Goal: Information Seeking & Learning: Learn about a topic

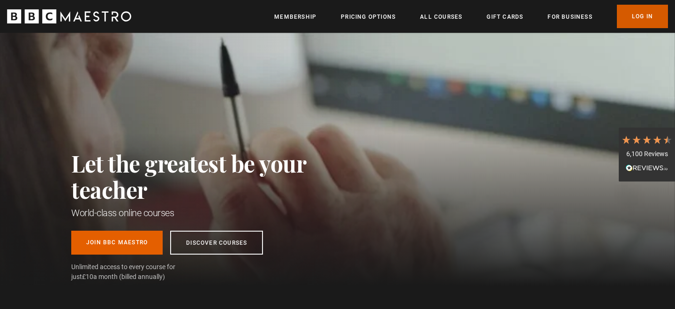
click at [656, 11] on link "Log In" at bounding box center [642, 16] width 51 height 23
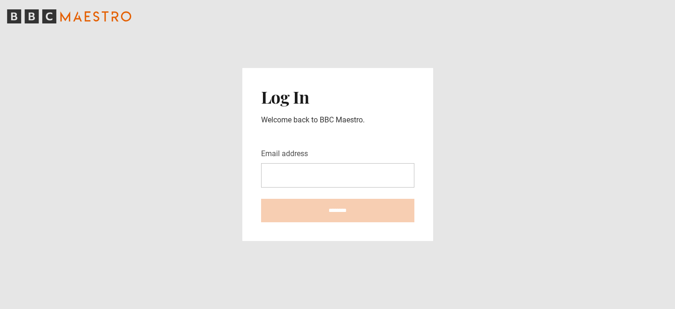
click at [320, 169] on input "Email address" at bounding box center [337, 175] width 153 height 24
type input "**********"
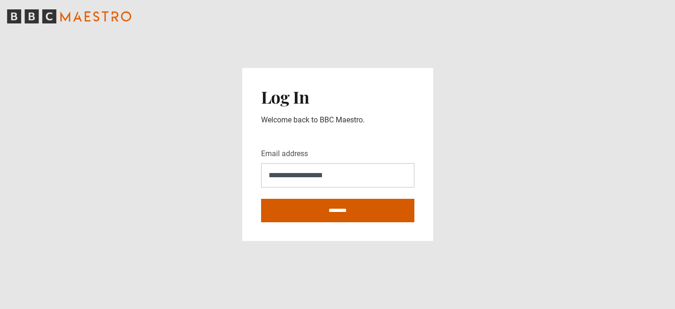
click at [315, 205] on input "********" at bounding box center [337, 210] width 153 height 23
type input "**********"
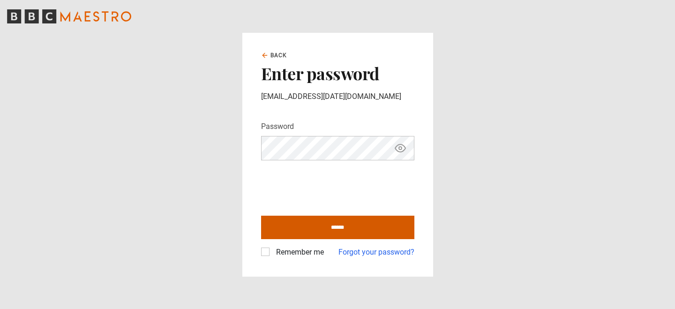
click at [307, 221] on input "******" at bounding box center [337, 227] width 153 height 23
type input "**********"
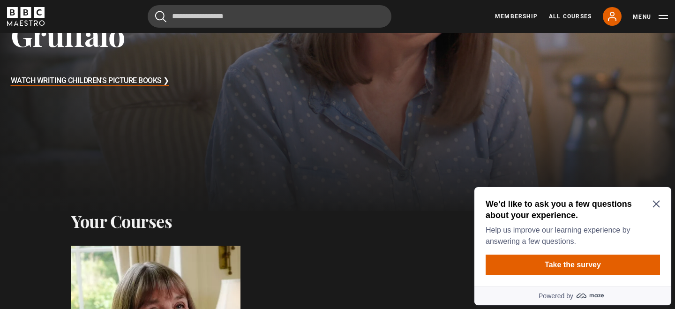
scroll to position [212, 0]
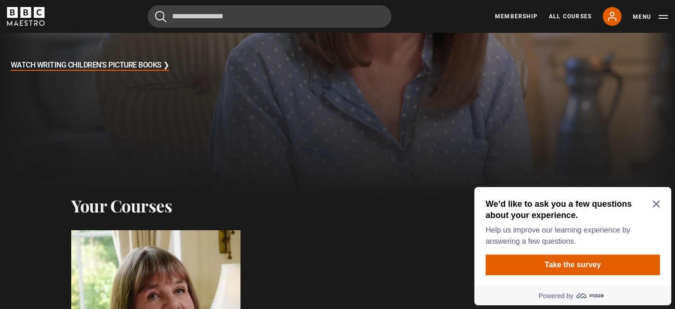
click at [658, 202] on icon "Close Maze Prompt" at bounding box center [656, 204] width 7 height 7
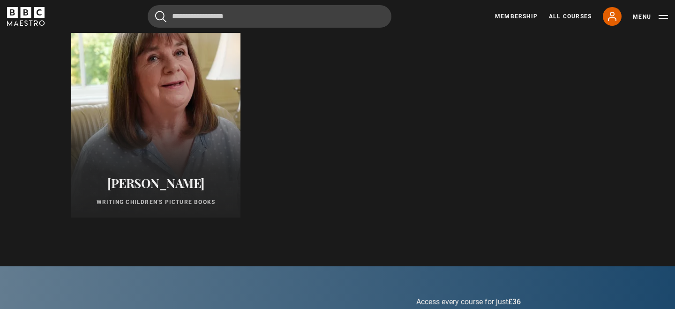
scroll to position [460, 0]
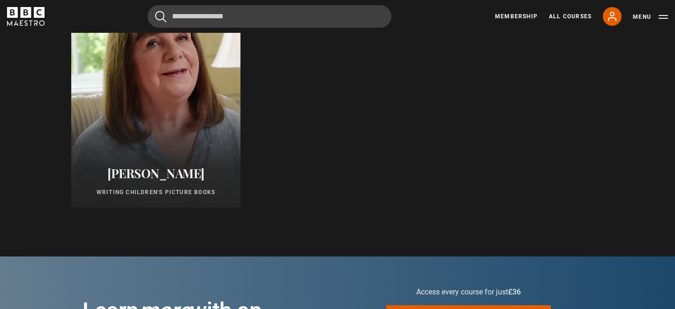
click at [181, 113] on div at bounding box center [156, 95] width 186 height 248
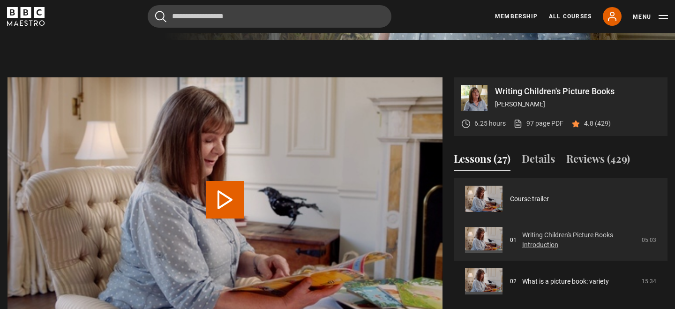
click at [586, 238] on link "Writing Children's Picture Books Introduction" at bounding box center [579, 240] width 114 height 20
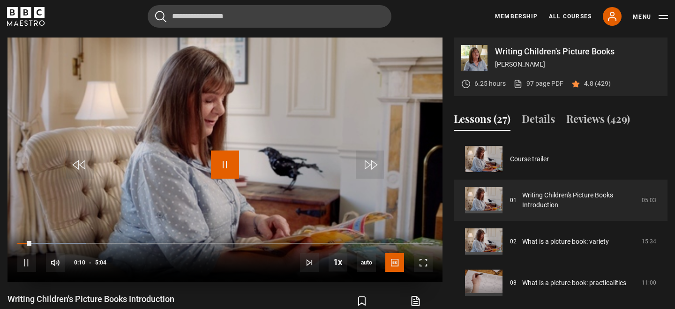
click at [229, 151] on span "Video Player" at bounding box center [225, 164] width 28 height 28
click at [425, 258] on span "Video Player" at bounding box center [423, 262] width 19 height 19
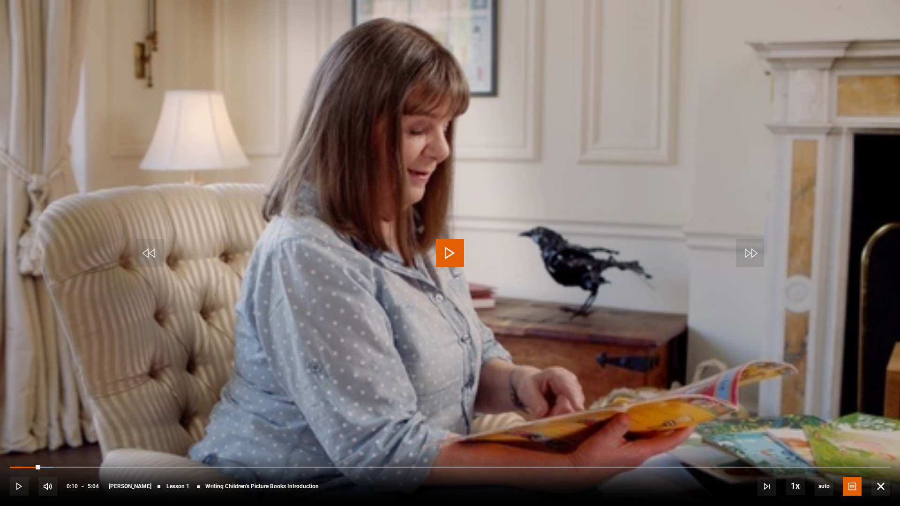
click at [453, 267] on span "Video Player" at bounding box center [450, 253] width 28 height 28
click at [450, 308] on video "Video Player" at bounding box center [450, 253] width 900 height 506
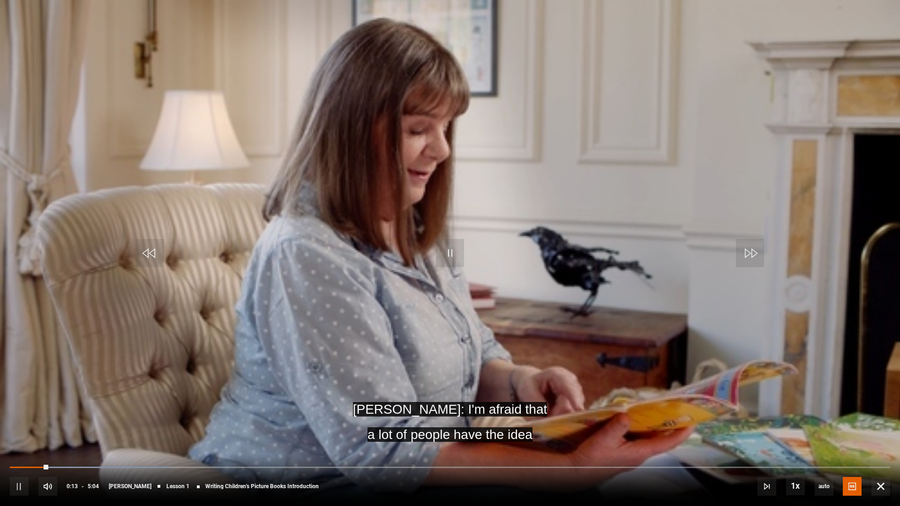
click at [450, 308] on video "Video Player" at bounding box center [450, 253] width 900 height 506
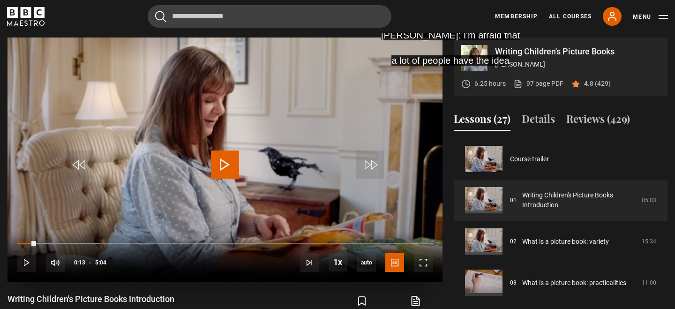
click at [237, 152] on span "Video Player" at bounding box center [225, 164] width 28 height 28
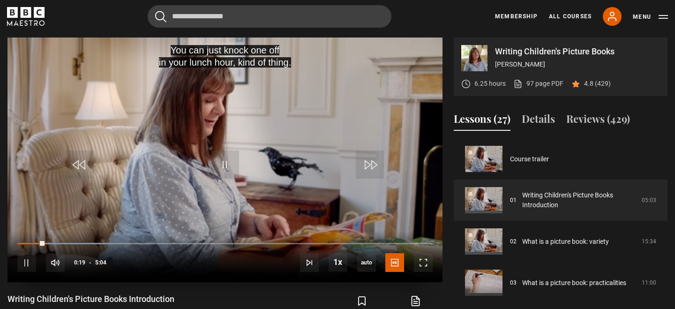
click at [383, 195] on video "Video Player" at bounding box center [225, 160] width 435 height 245
click at [380, 197] on video "Video Player" at bounding box center [225, 160] width 435 height 245
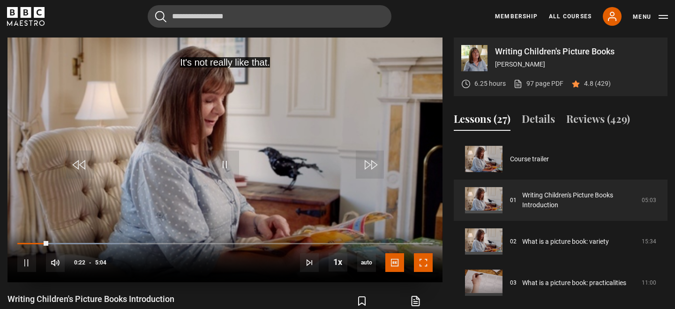
click at [426, 265] on span "Video Player" at bounding box center [423, 262] width 19 height 19
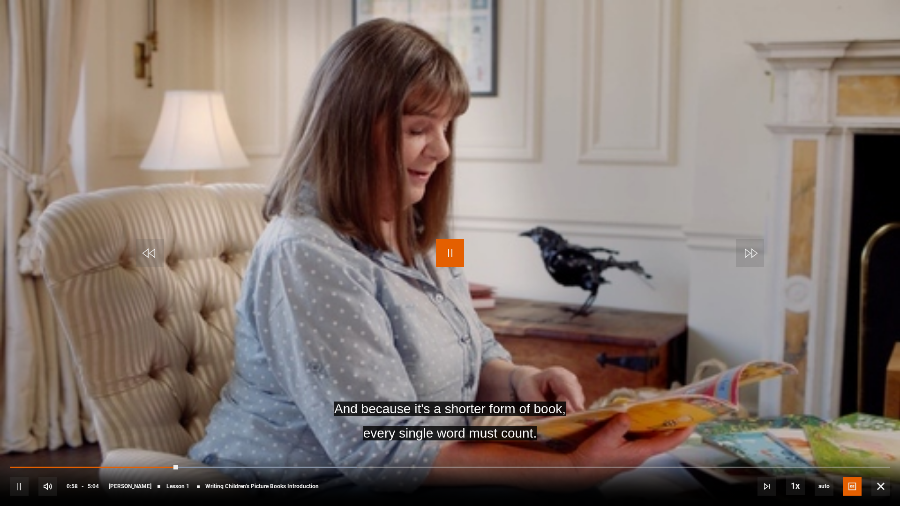
click at [454, 256] on span "Video Player" at bounding box center [450, 253] width 28 height 28
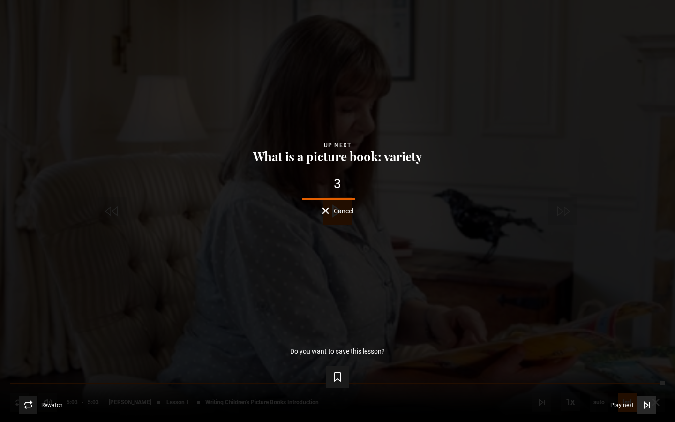
click at [619, 308] on button "Play next Play next" at bounding box center [633, 405] width 46 height 19
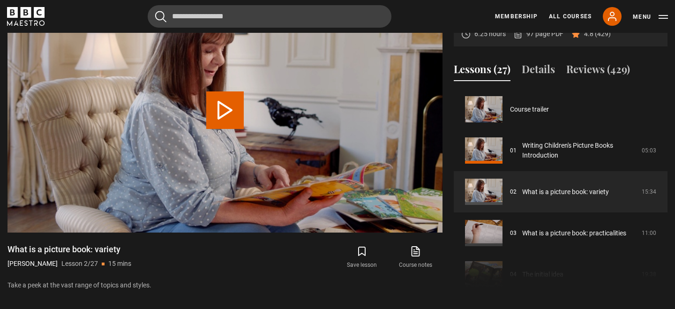
scroll to position [41, 0]
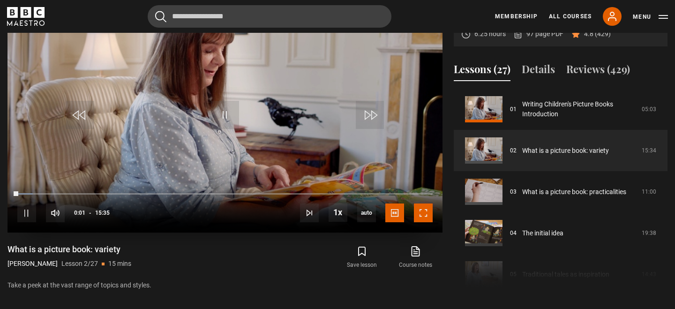
click at [429, 214] on span "Video Player" at bounding box center [423, 212] width 19 height 19
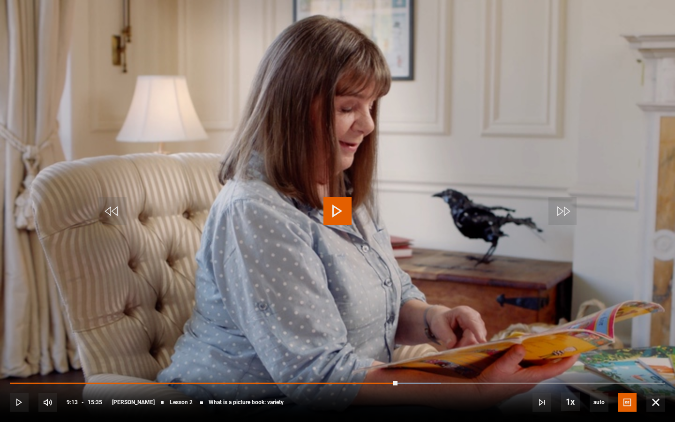
click at [588, 224] on video "Video Player" at bounding box center [337, 211] width 675 height 422
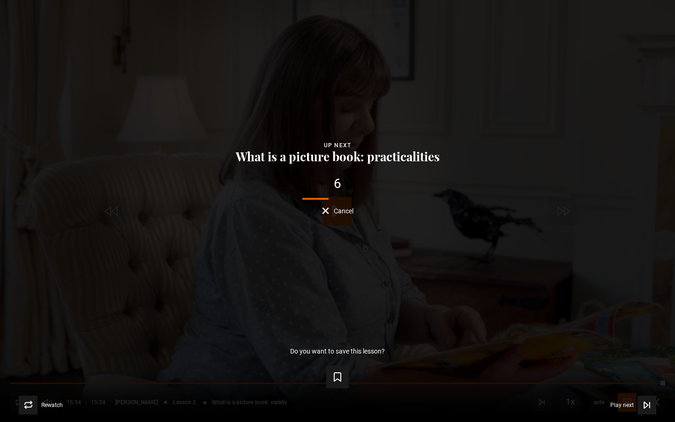
click at [330, 210] on button "Cancel" at bounding box center [337, 210] width 31 height 7
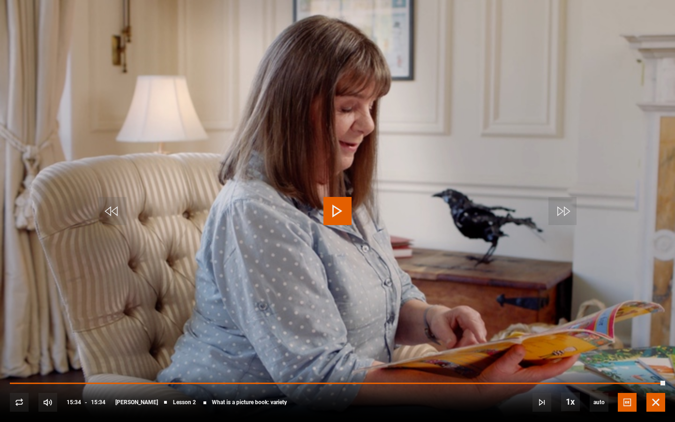
click at [653, 308] on span "Video Player" at bounding box center [655, 402] width 19 height 19
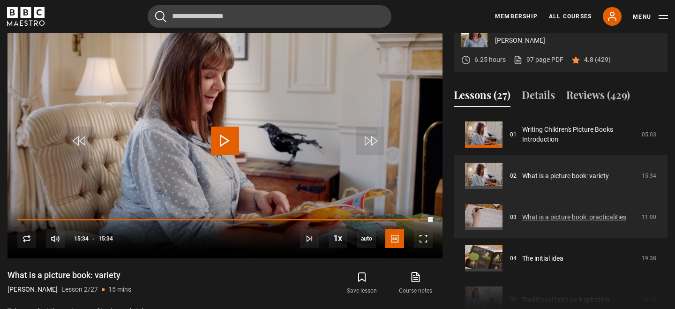
scroll to position [43, 0]
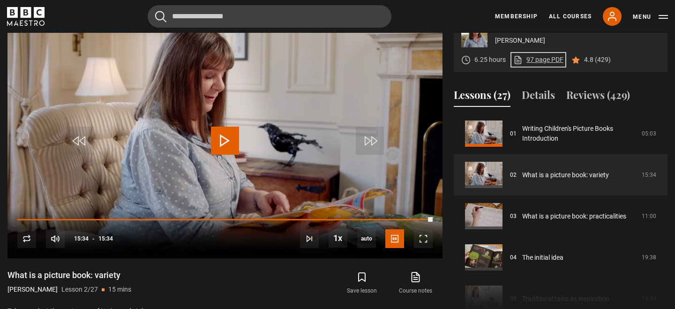
click at [545, 60] on link "97 page PDF (opens in new tab)" at bounding box center [538, 60] width 50 height 10
click at [381, 143] on span "Video Player" at bounding box center [370, 141] width 28 height 28
click at [220, 144] on span "Video Player" at bounding box center [225, 141] width 28 height 28
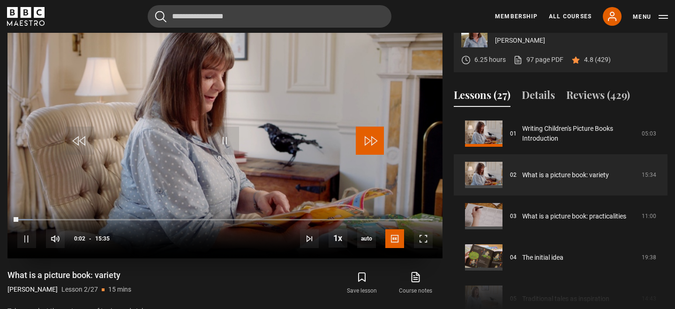
click at [368, 136] on span "Video Player" at bounding box center [370, 141] width 28 height 28
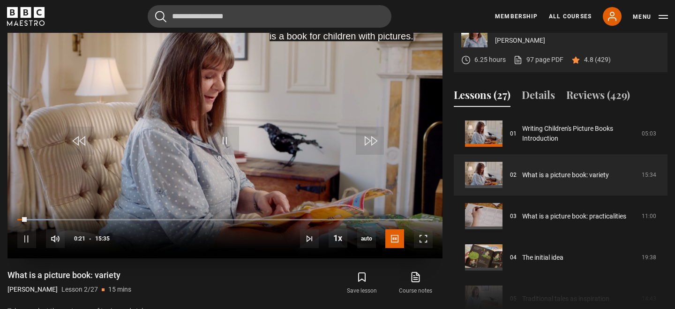
click at [391, 218] on div "10s Skip Back 10 seconds Pause 10s Skip Forward 10 seconds Loaded : 8.02% 09:27…" at bounding box center [225, 233] width 435 height 52
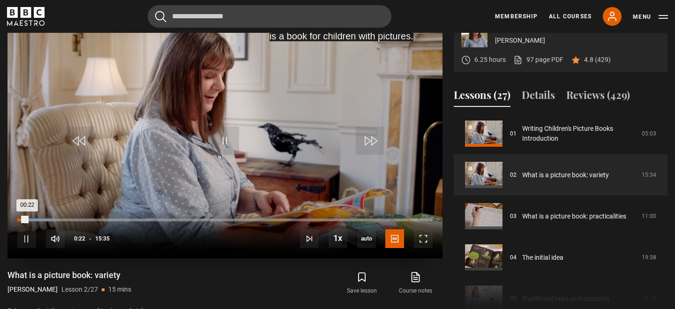
click at [407, 218] on div "Loaded : 8.02% 14:39 00:22" at bounding box center [224, 219] width 415 height 3
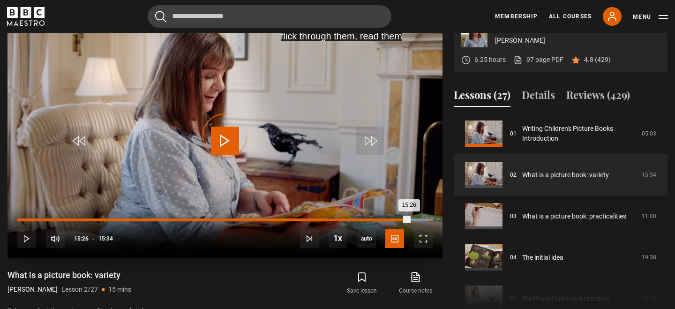
click at [429, 218] on div "Loaded : 100.00% 15:26 15:26" at bounding box center [224, 219] width 415 height 3
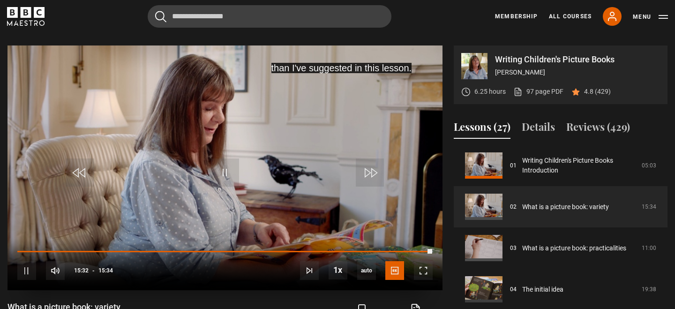
scroll to position [370, 0]
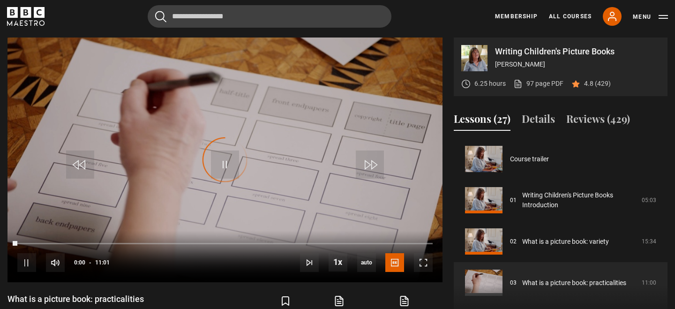
scroll to position [83, 0]
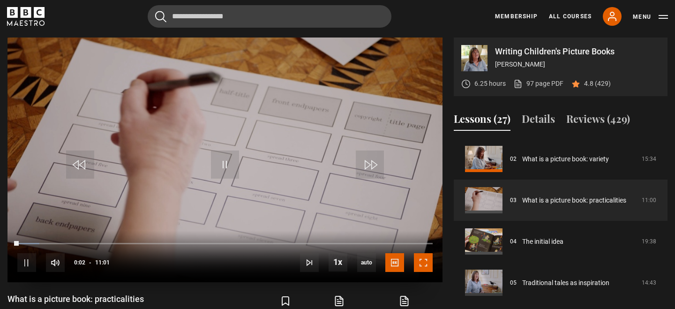
click at [426, 263] on span "Video Player" at bounding box center [423, 262] width 19 height 19
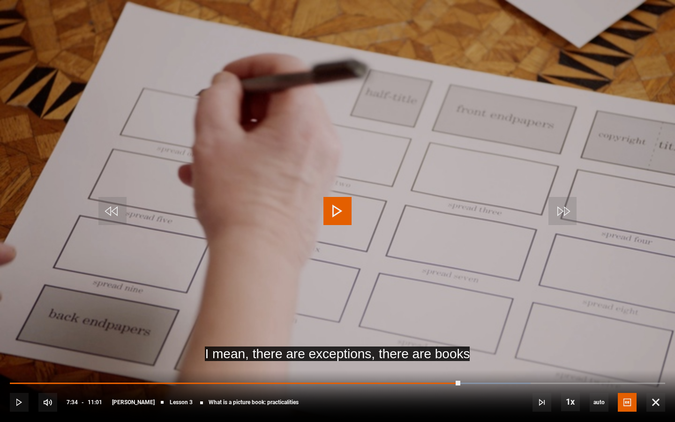
click at [329, 246] on video "Video Player" at bounding box center [337, 211] width 675 height 422
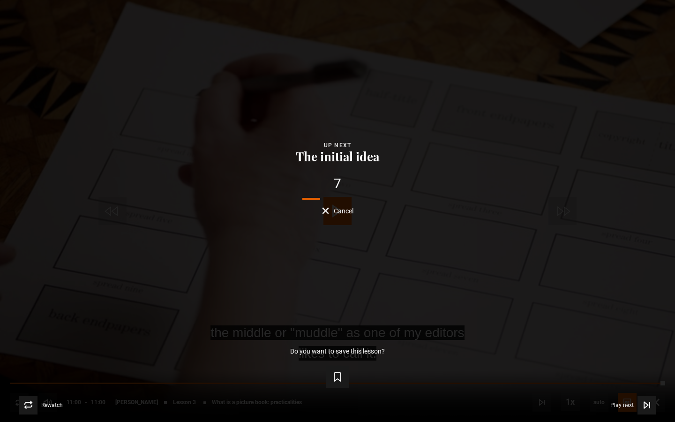
click at [333, 209] on button "Cancel" at bounding box center [337, 210] width 31 height 7
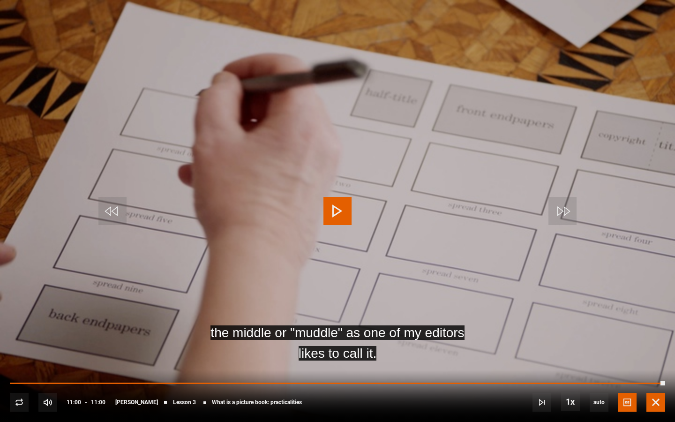
click at [657, 308] on span "Video Player" at bounding box center [655, 402] width 19 height 19
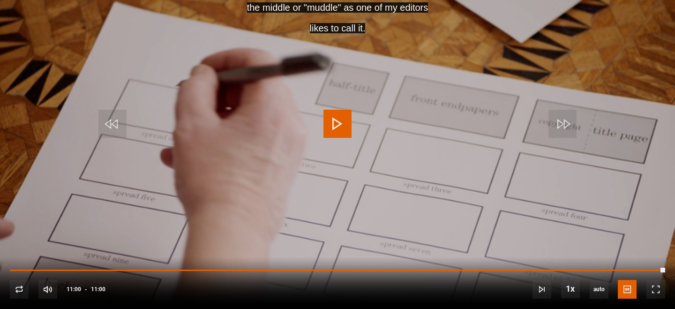
scroll to position [458, 0]
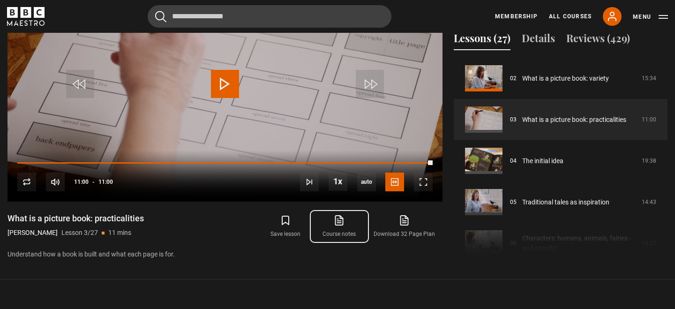
click at [341, 223] on icon at bounding box center [339, 220] width 12 height 11
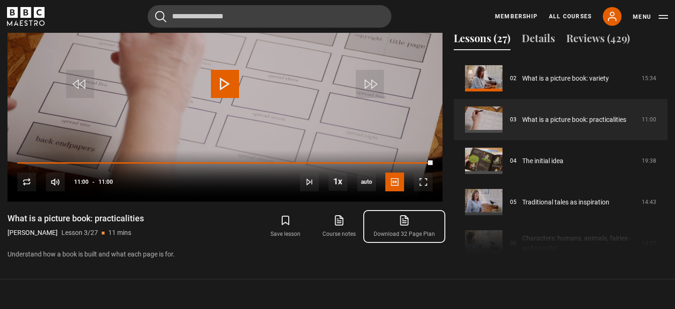
click at [419, 235] on link "Download 32 Page Plan" at bounding box center [404, 226] width 76 height 27
